Goal: Task Accomplishment & Management: Use online tool/utility

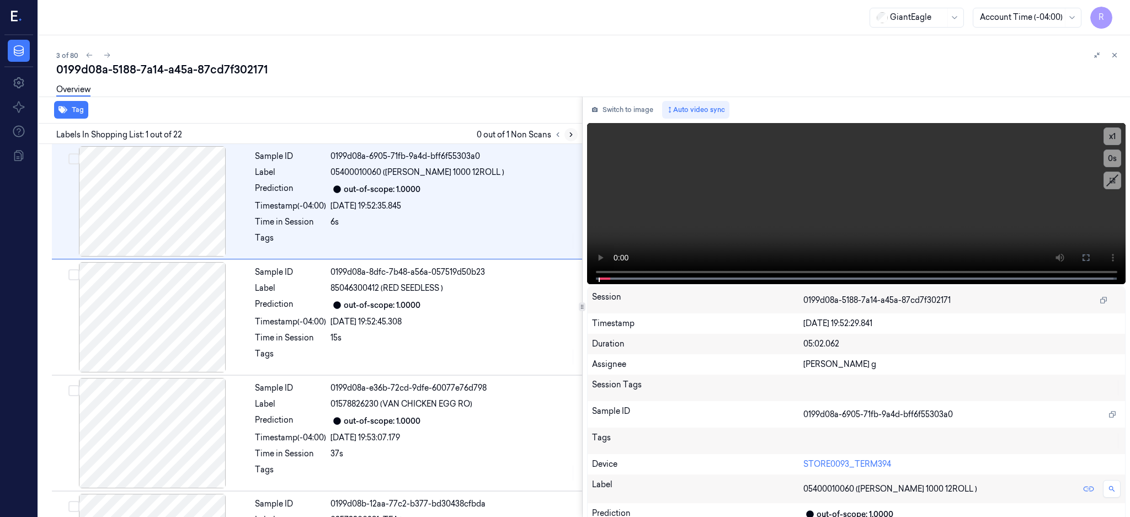
click at [575, 135] on icon at bounding box center [571, 135] width 8 height 8
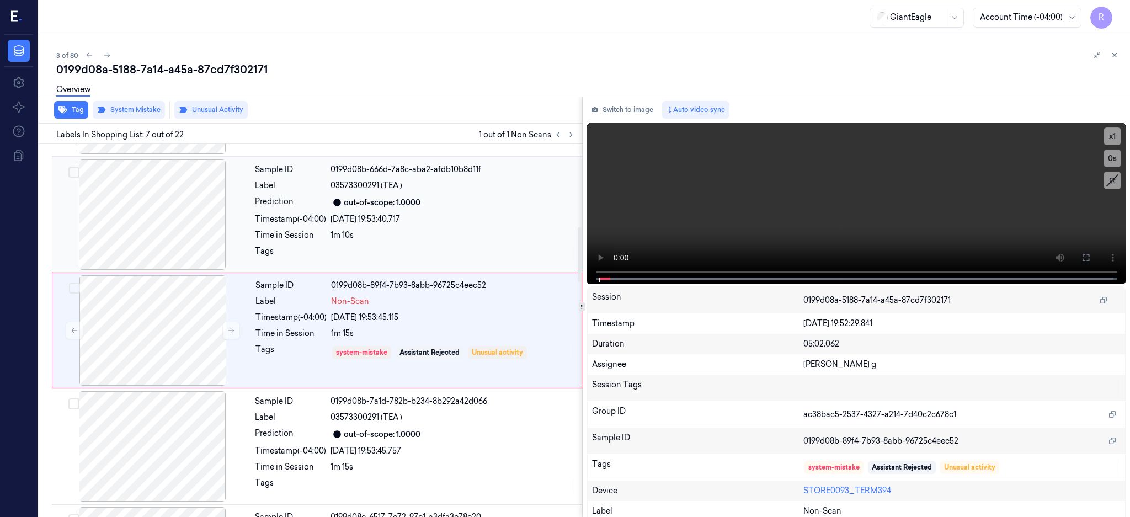
click at [172, 220] on div at bounding box center [152, 214] width 196 height 110
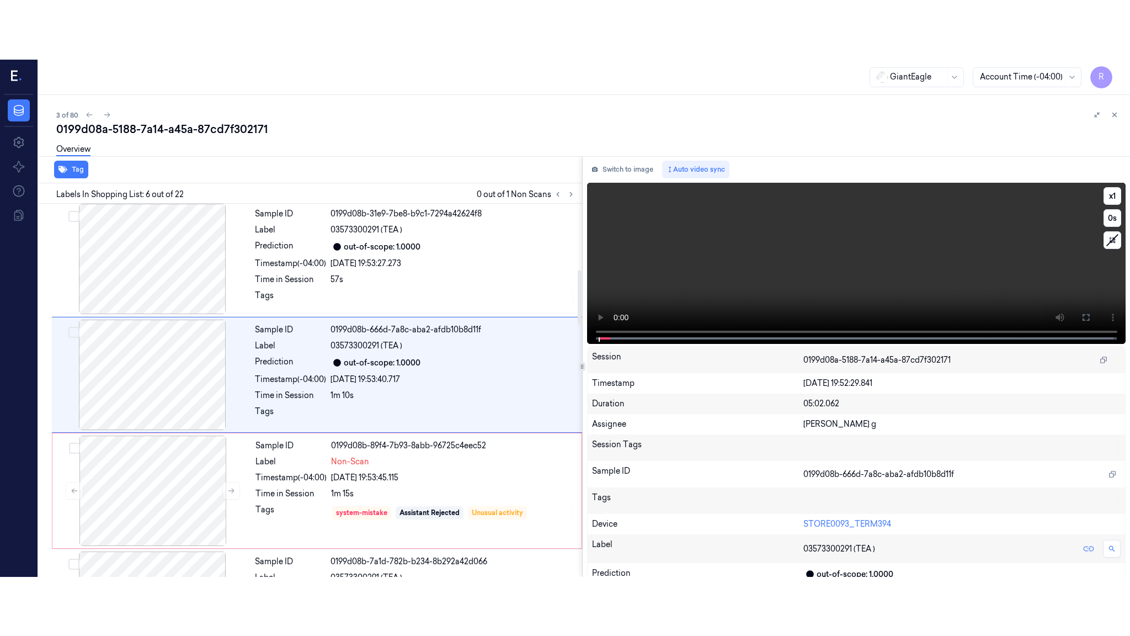
scroll to position [450, 0]
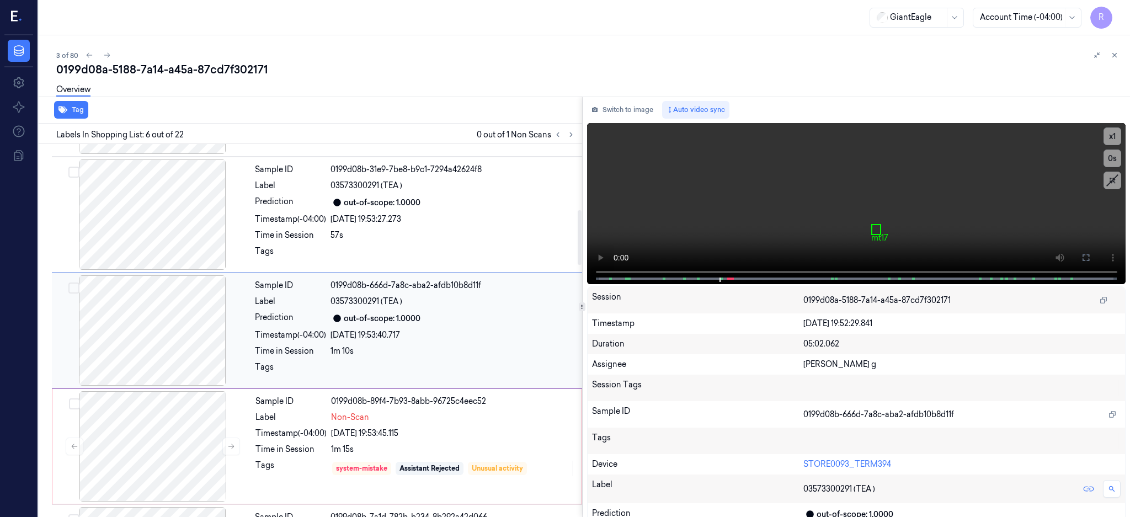
click at [159, 335] on div at bounding box center [152, 330] width 196 height 110
click at [1095, 251] on button at bounding box center [1086, 258] width 18 height 18
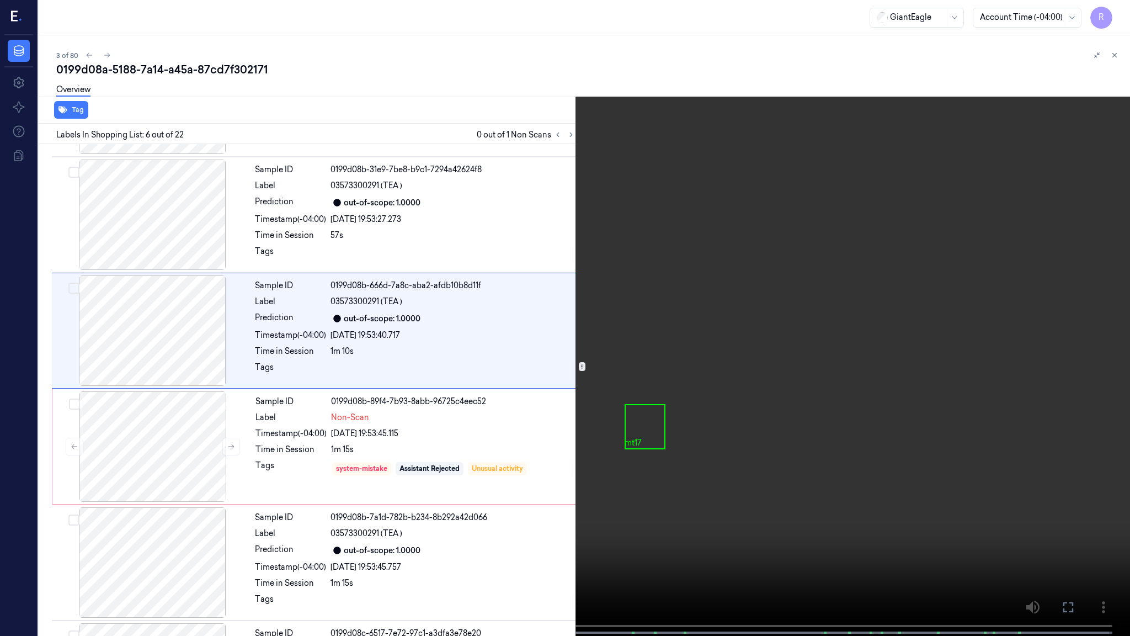
click at [818, 311] on video at bounding box center [565, 319] width 1130 height 638
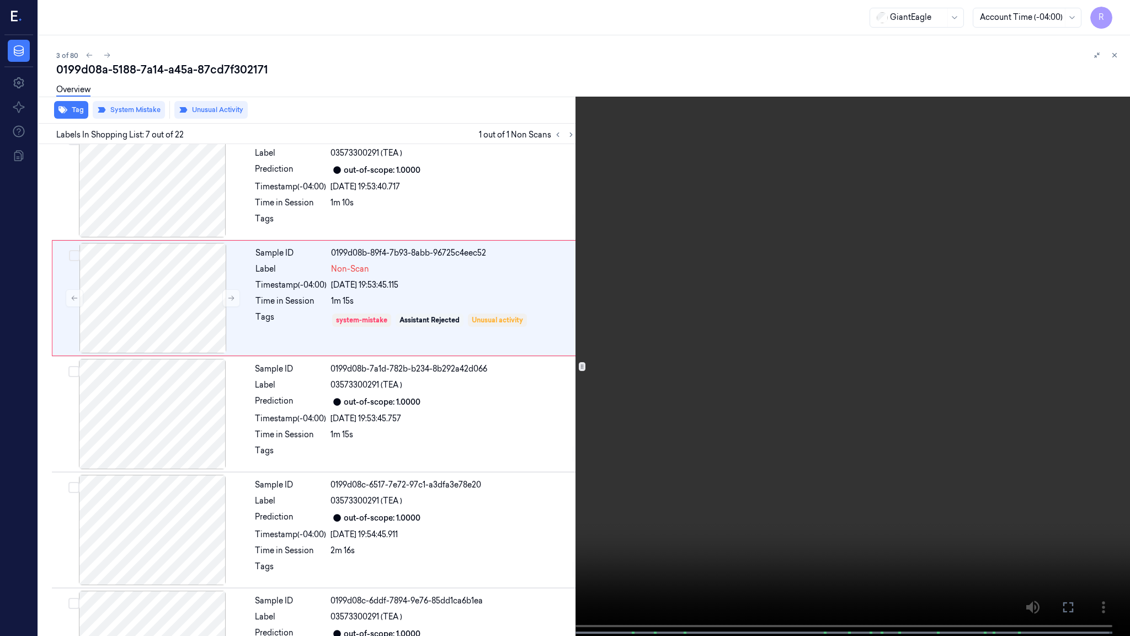
click at [603, 238] on video at bounding box center [565, 319] width 1130 height 638
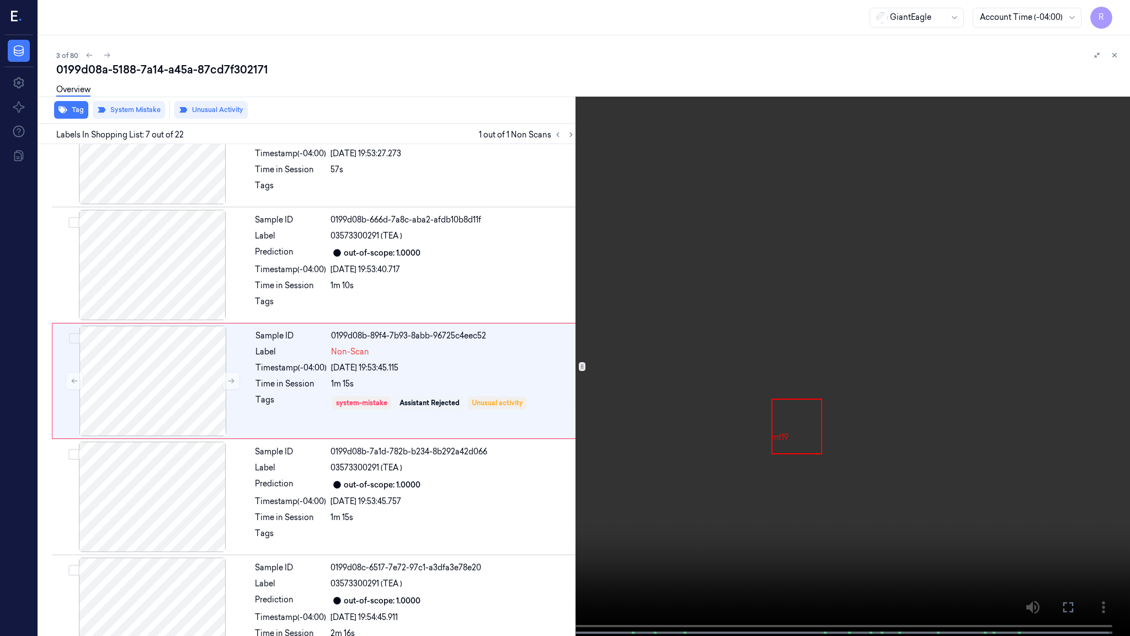
scroll to position [506, 0]
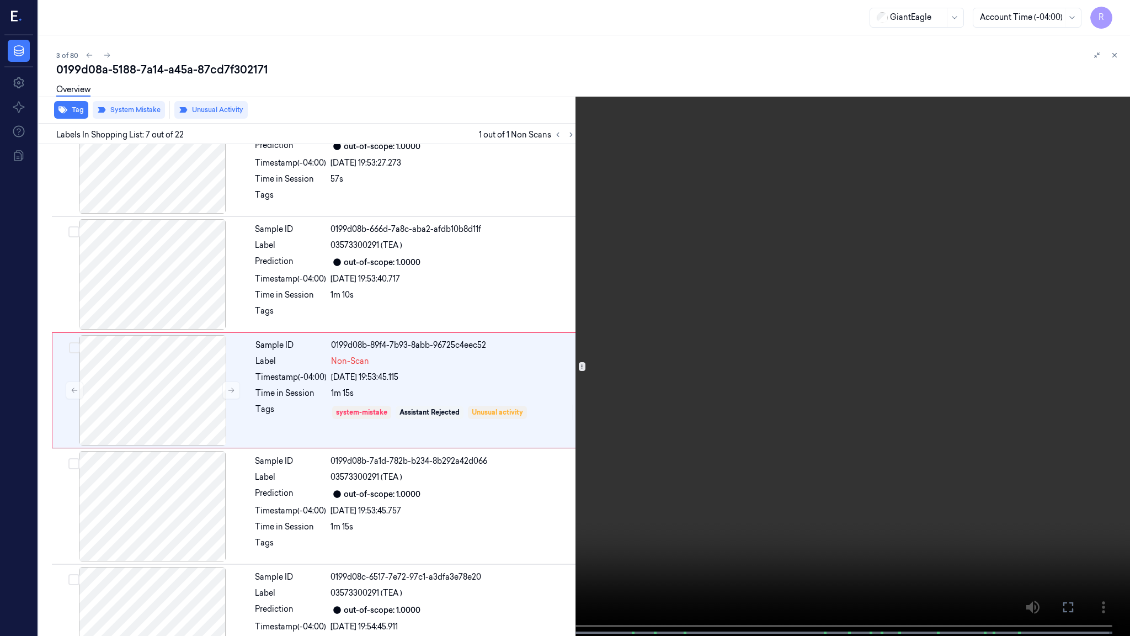
click at [557, 461] on video at bounding box center [565, 319] width 1130 height 638
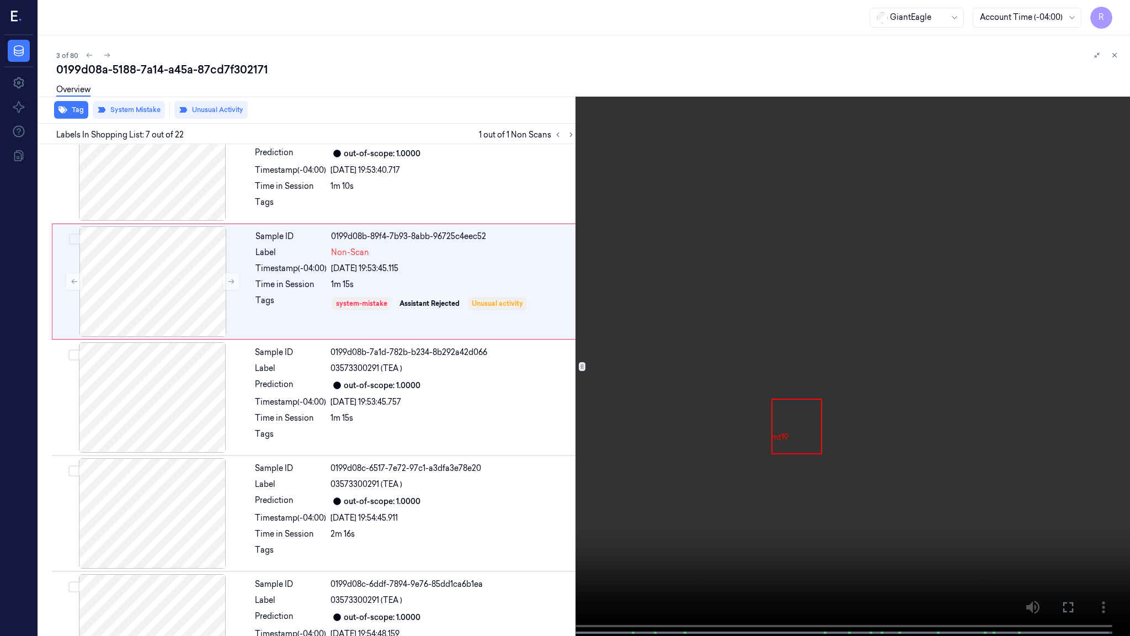
click at [577, 458] on video at bounding box center [565, 319] width 1130 height 638
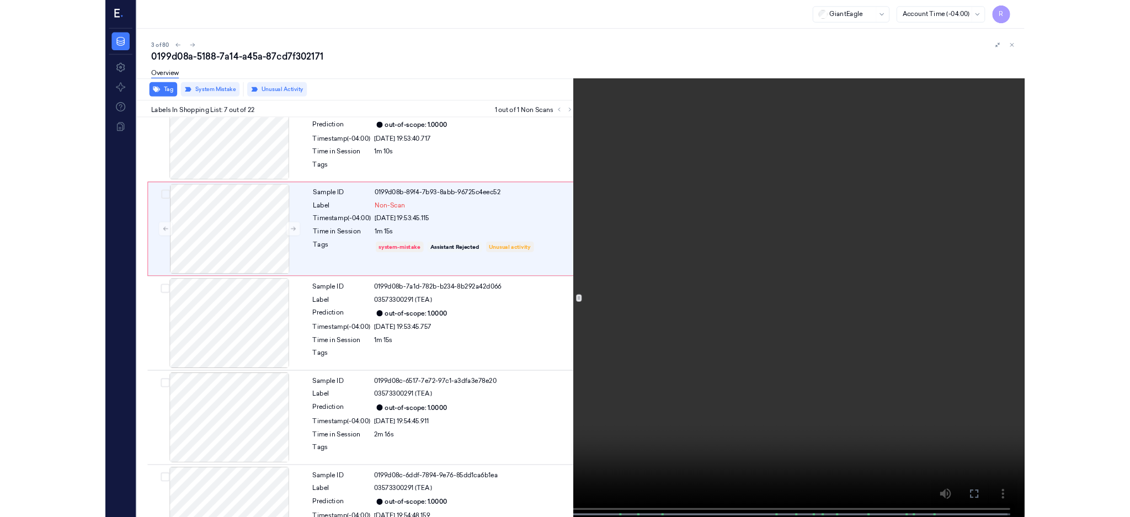
scroll to position [506, 0]
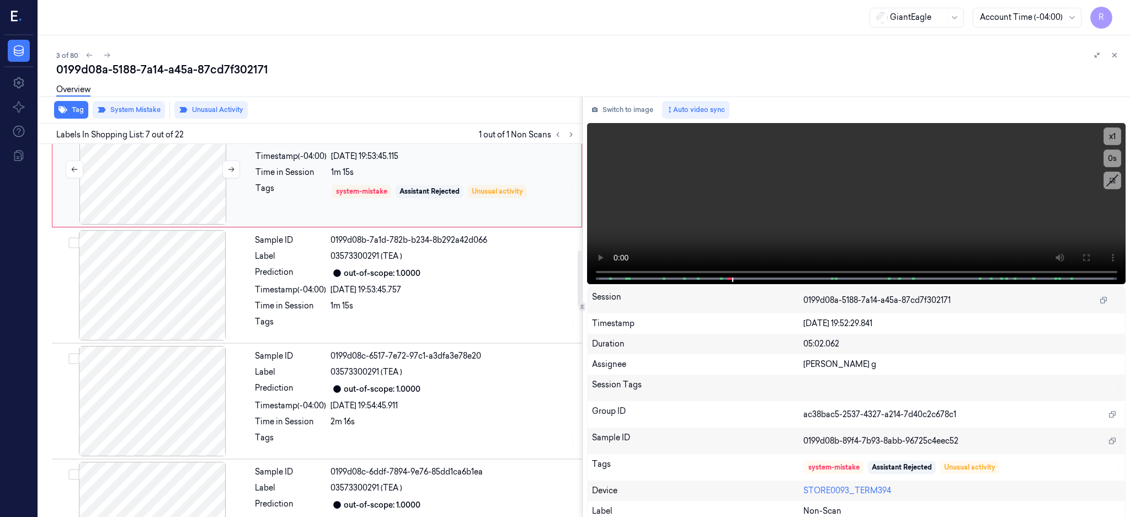
drag, startPoint x: 169, startPoint y: 199, endPoint x: 162, endPoint y: 213, distance: 16.0
click at [169, 199] on div at bounding box center [153, 169] width 196 height 110
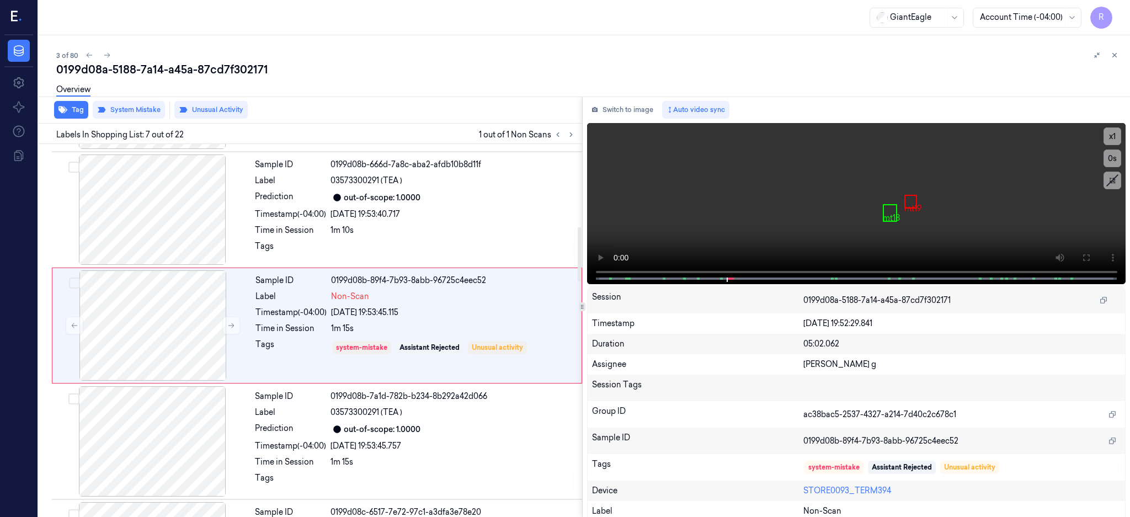
scroll to position [566, 0]
